Goal: Task Accomplishment & Management: Use online tool/utility

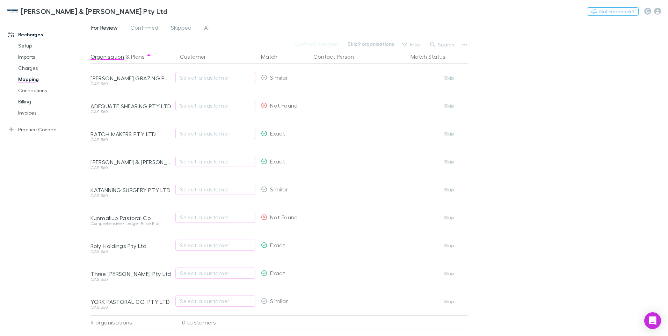
scroll to position [4, 0]
click at [144, 27] on span "Confirmed" at bounding box center [144, 28] width 28 height 9
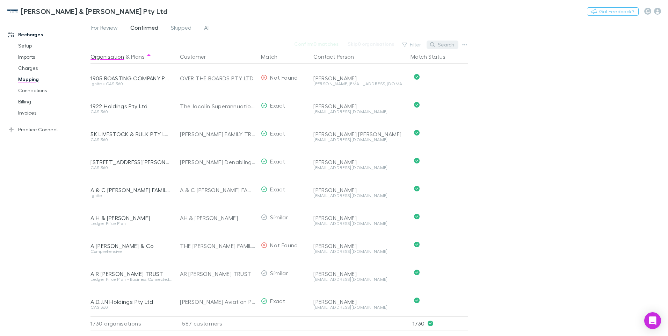
click at [444, 45] on button "Search" at bounding box center [443, 45] width 32 height 8
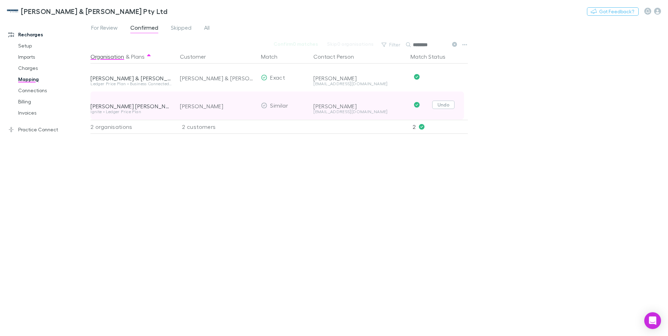
type input "********"
click at [439, 105] on button "Undo" at bounding box center [443, 105] width 22 height 8
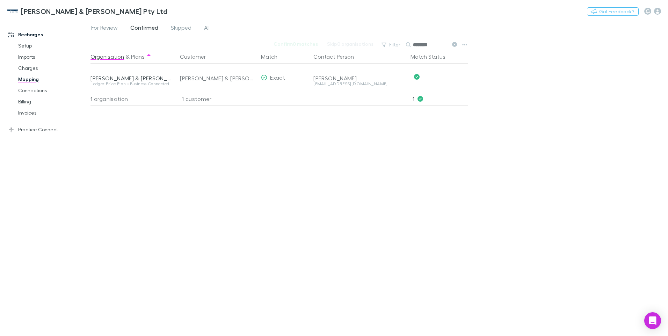
drag, startPoint x: 435, startPoint y: 44, endPoint x: 407, endPoint y: 47, distance: 28.1
click at [407, 47] on div "********" at bounding box center [432, 45] width 52 height 8
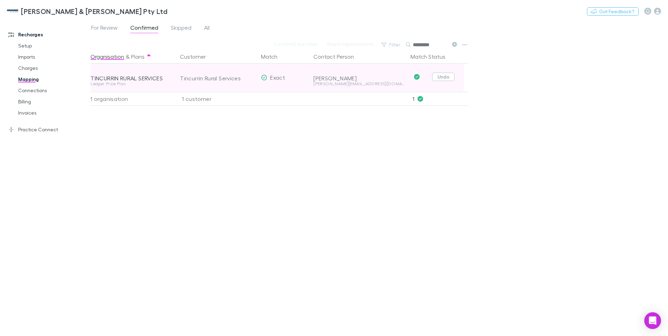
click at [444, 76] on button "Undo" at bounding box center [443, 77] width 22 height 8
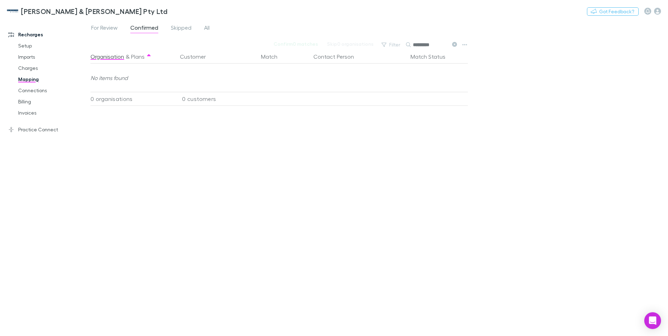
drag, startPoint x: 433, startPoint y: 44, endPoint x: 409, endPoint y: 46, distance: 24.2
click at [409, 46] on div "*********" at bounding box center [432, 45] width 52 height 8
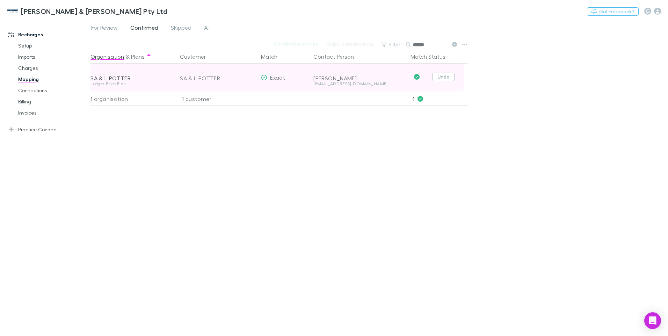
type input "******"
click at [445, 76] on button "Undo" at bounding box center [443, 77] width 22 height 8
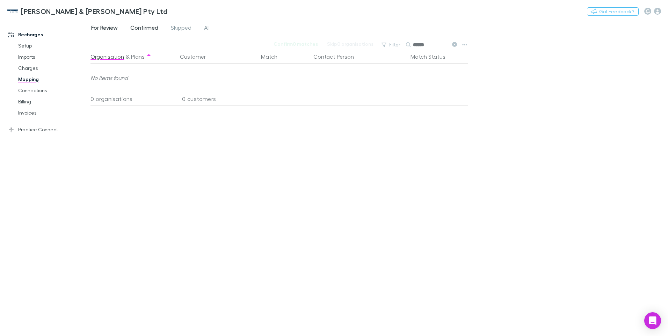
click at [103, 27] on span "For Review" at bounding box center [104, 28] width 27 height 9
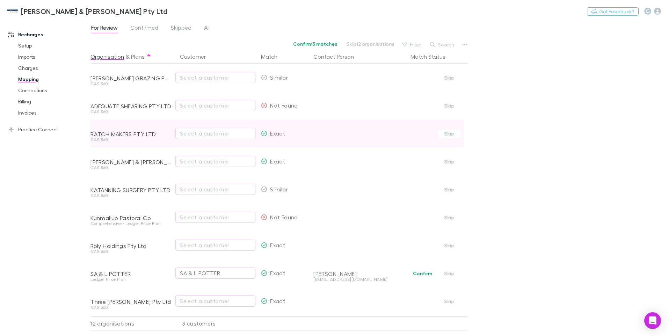
scroll to position [88, 0]
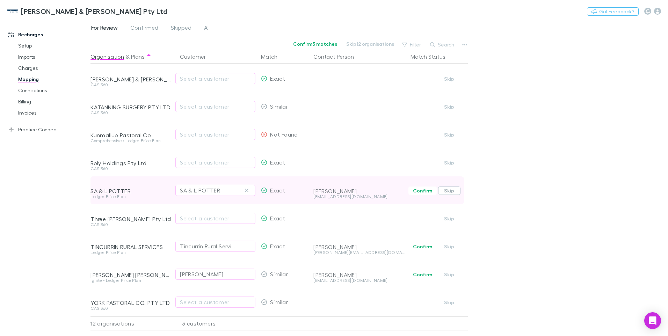
click at [450, 187] on button "Skip" at bounding box center [449, 191] width 22 height 8
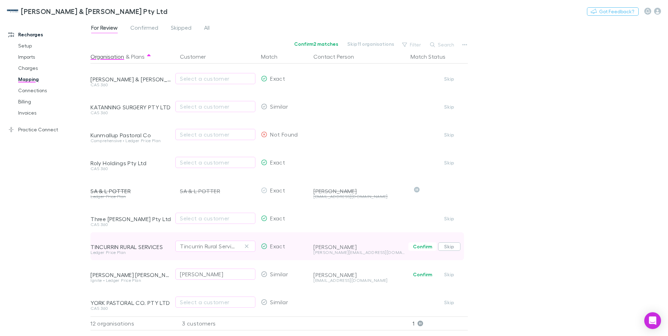
click at [452, 242] on button "Skip" at bounding box center [449, 246] width 22 height 8
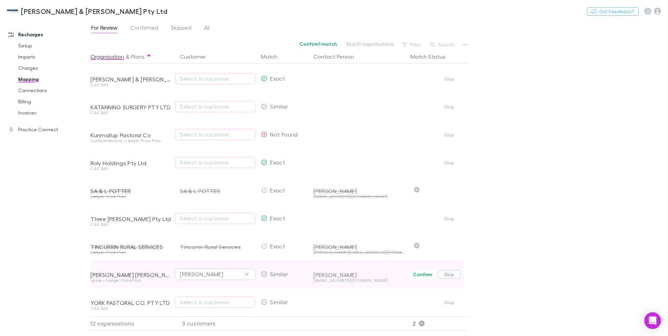
click at [450, 270] on button "Skip" at bounding box center [449, 274] width 22 height 8
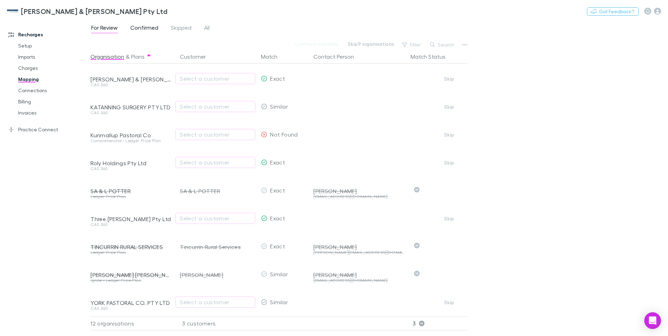
click at [147, 28] on span "Confirmed" at bounding box center [144, 28] width 28 height 9
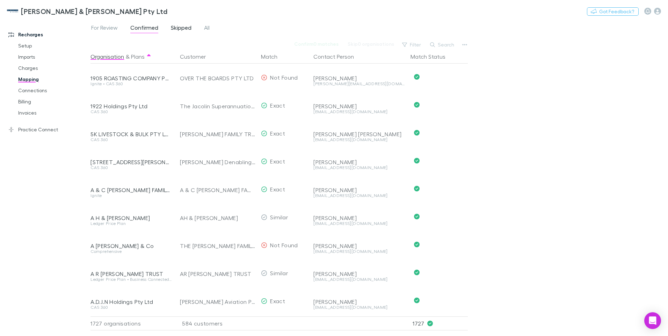
click at [180, 27] on span "Skipped" at bounding box center [181, 28] width 21 height 9
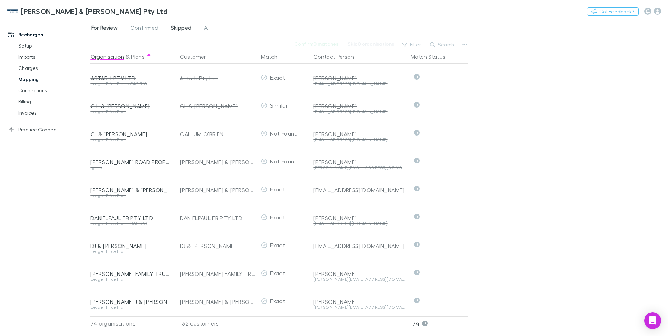
click at [116, 26] on span "For Review" at bounding box center [104, 28] width 27 height 9
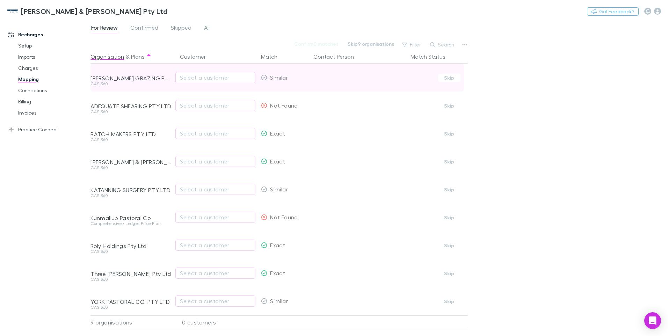
scroll to position [4, 0]
